Goal: Task Accomplishment & Management: Manage account settings

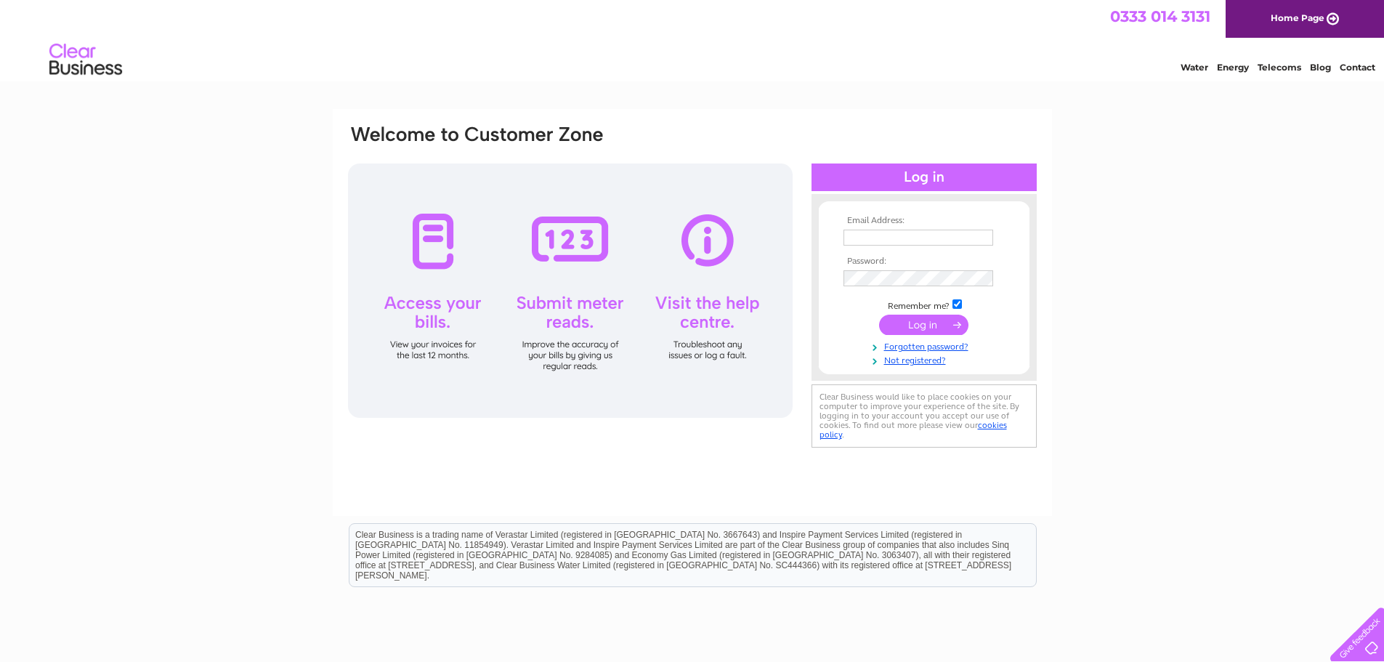
type input "[EMAIL_ADDRESS][DOMAIN_NAME]"
click at [920, 322] on input "submit" at bounding box center [923, 325] width 89 height 20
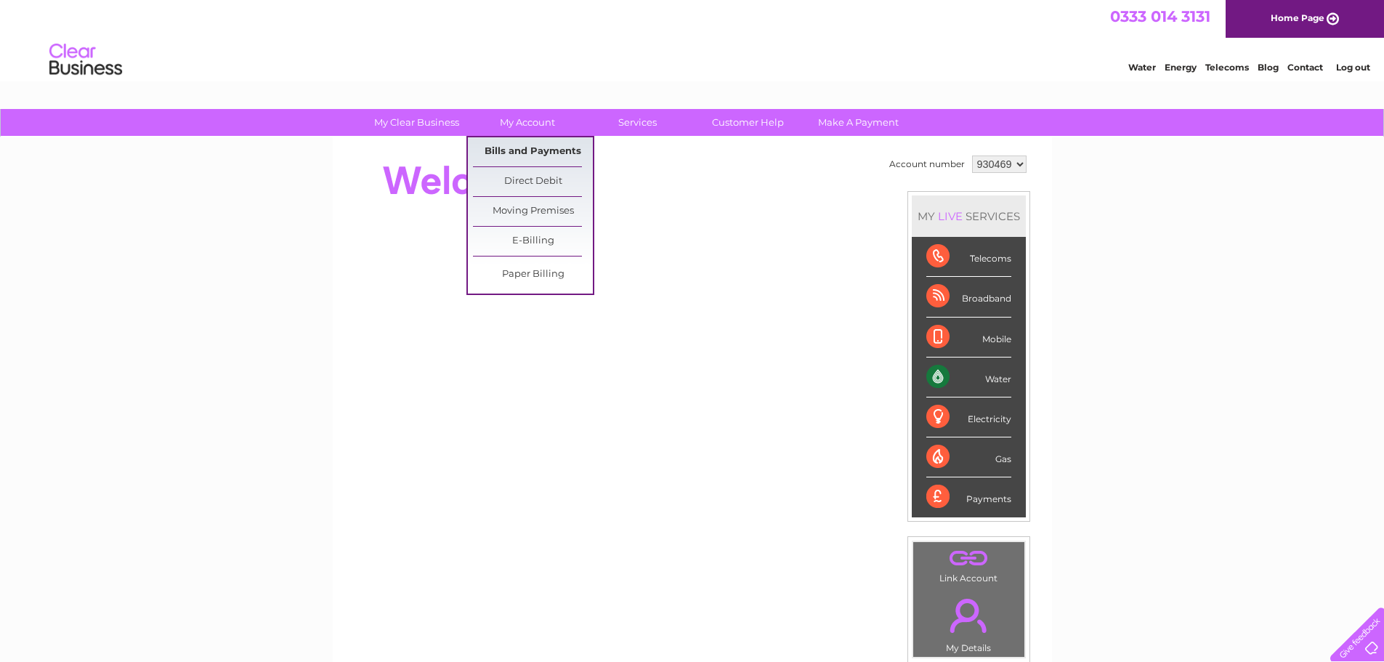
click at [532, 153] on link "Bills and Payments" at bounding box center [533, 151] width 120 height 29
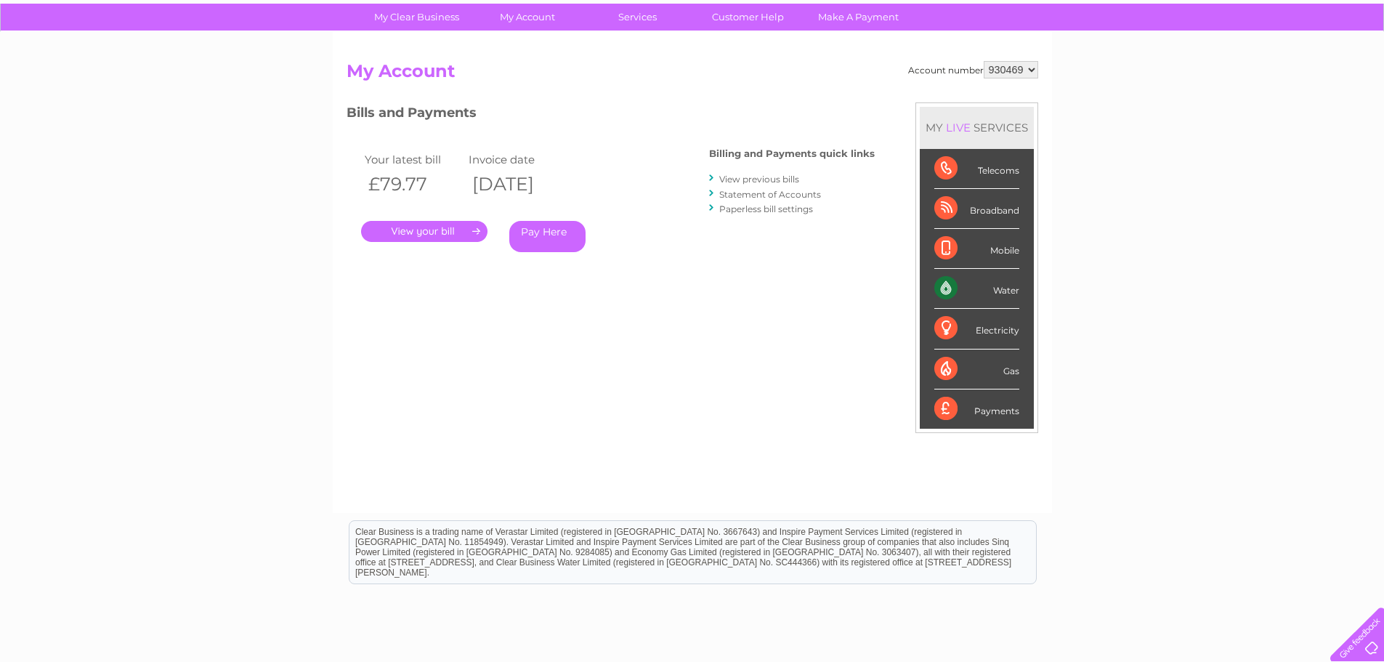
scroll to position [73, 0]
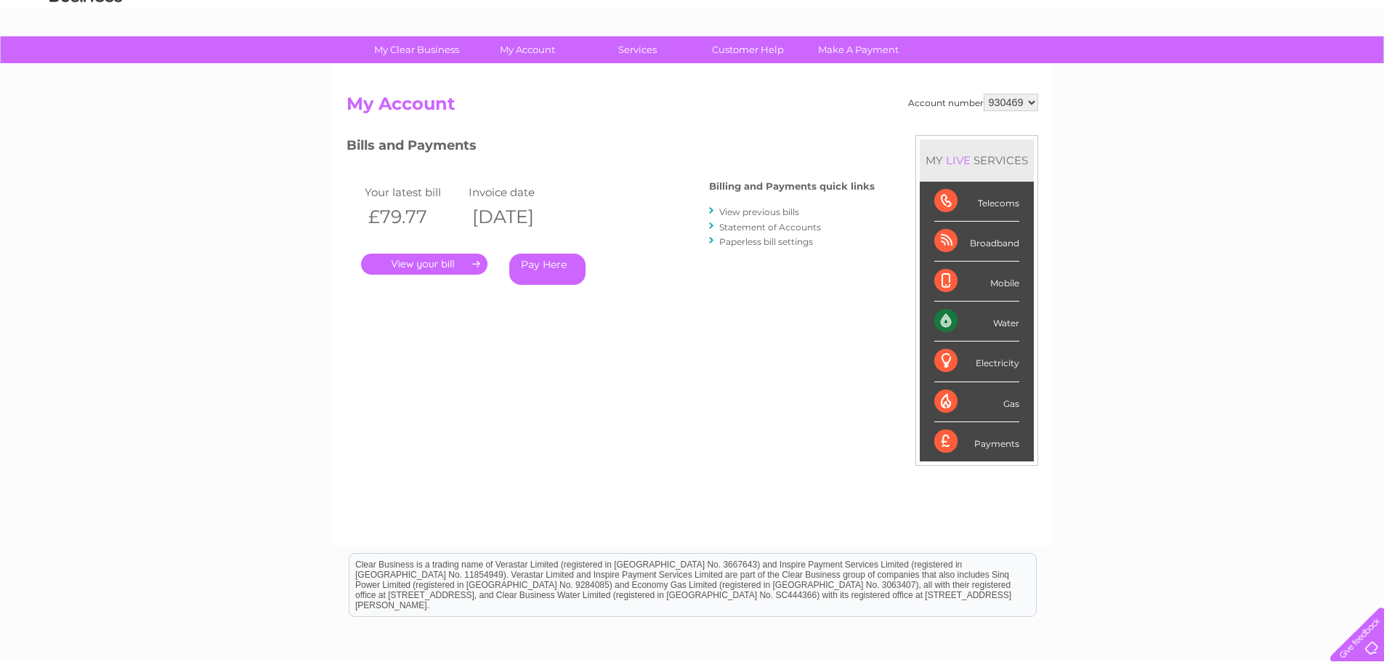
click at [439, 267] on link "." at bounding box center [424, 264] width 126 height 21
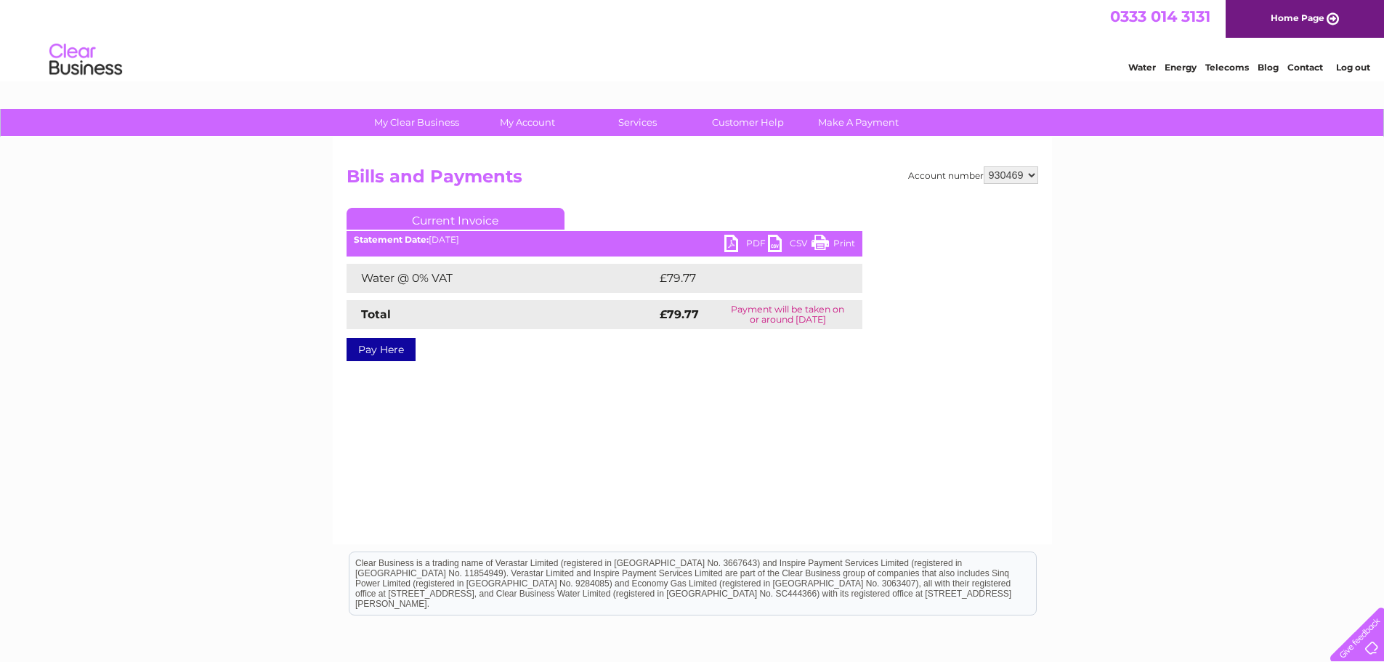
click at [756, 243] on link "PDF" at bounding box center [746, 245] width 44 height 21
